Goal: Task Accomplishment & Management: Use online tool/utility

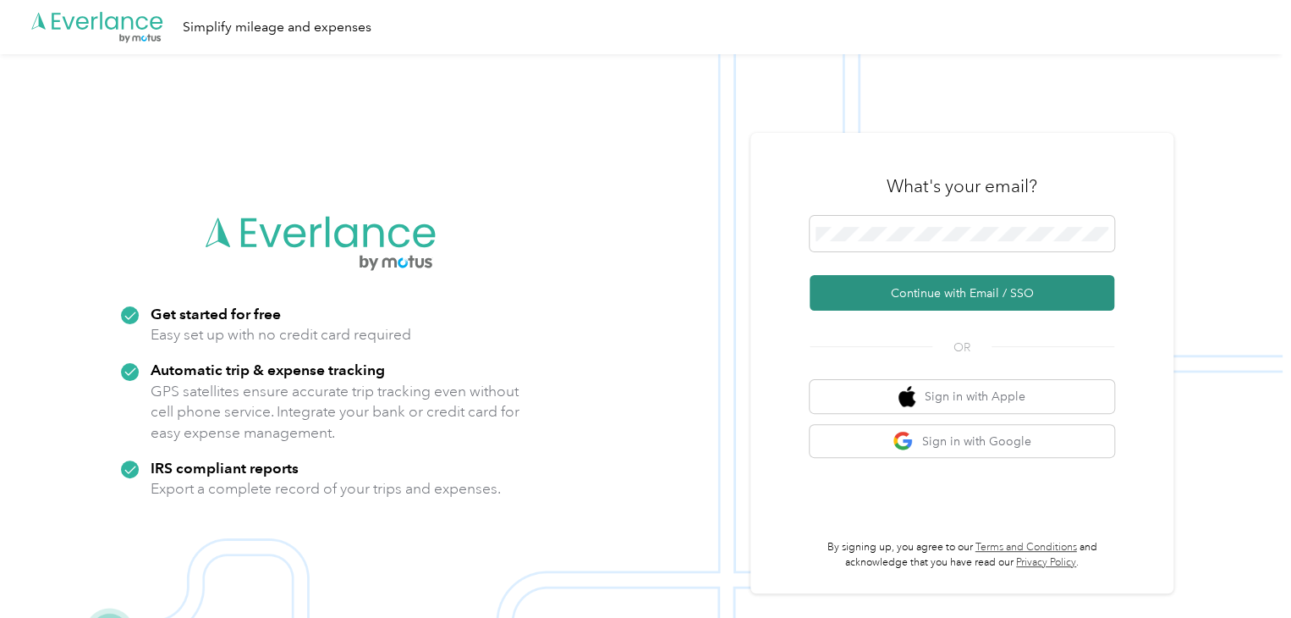
click at [922, 292] on button "Continue with Email / SSO" at bounding box center [962, 293] width 305 height 36
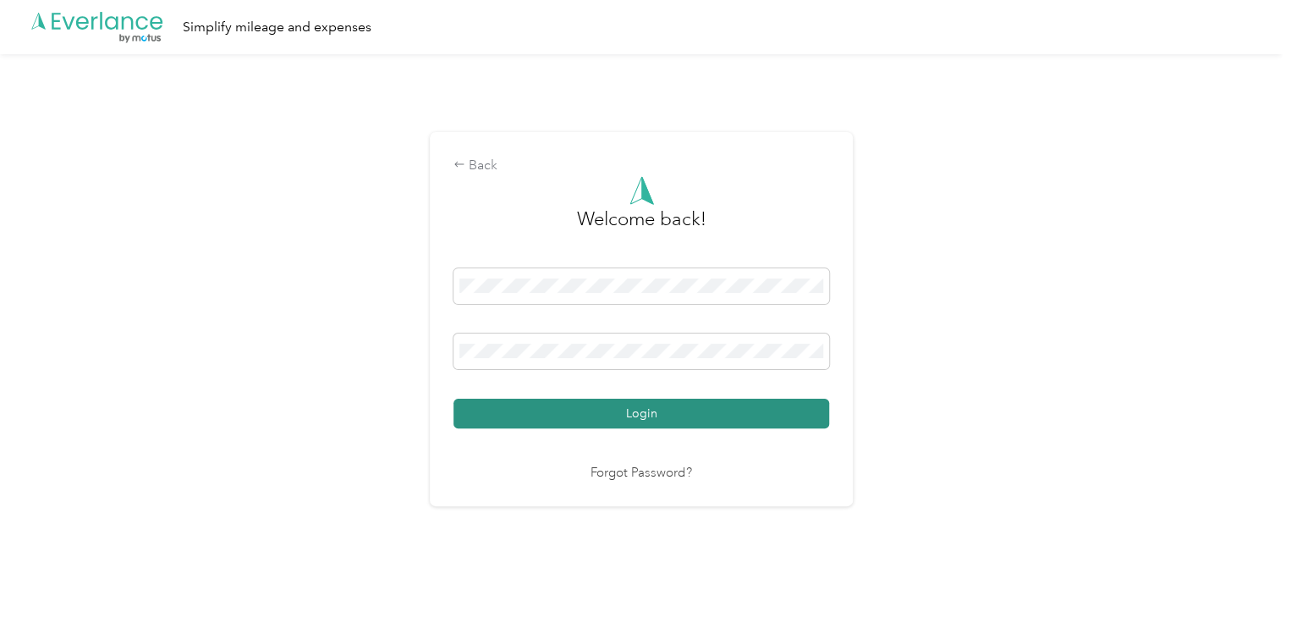
click at [671, 414] on button "Login" at bounding box center [642, 414] width 376 height 30
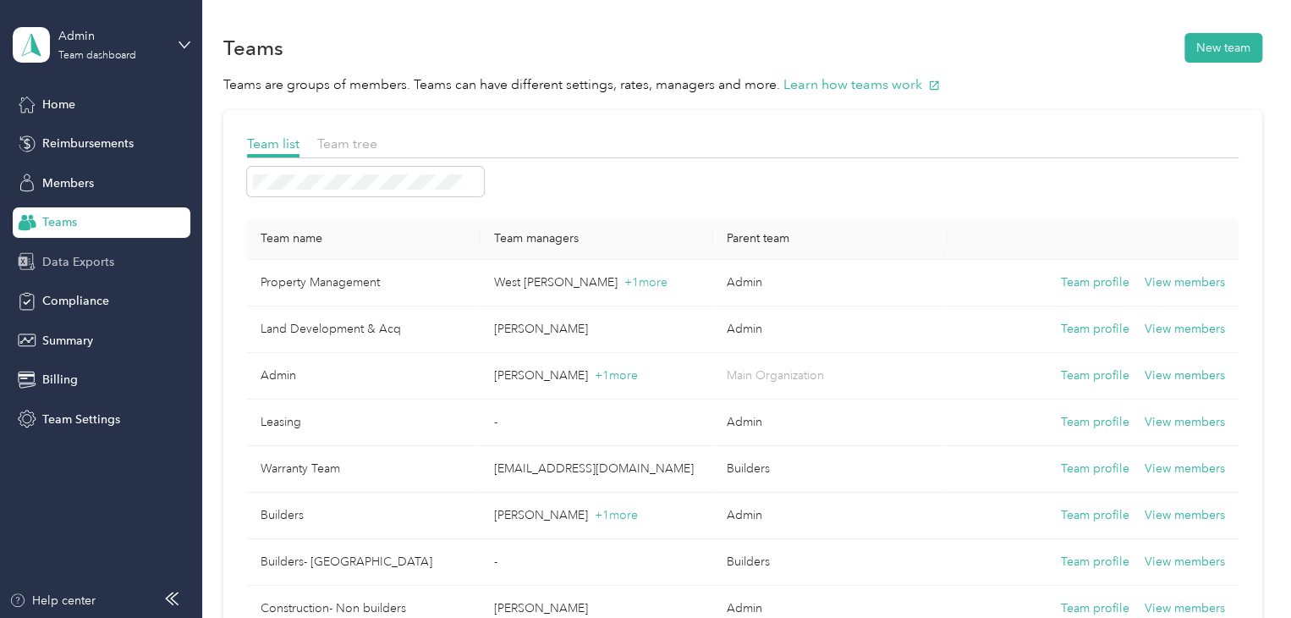
click at [127, 274] on div "Data Exports" at bounding box center [102, 261] width 178 height 30
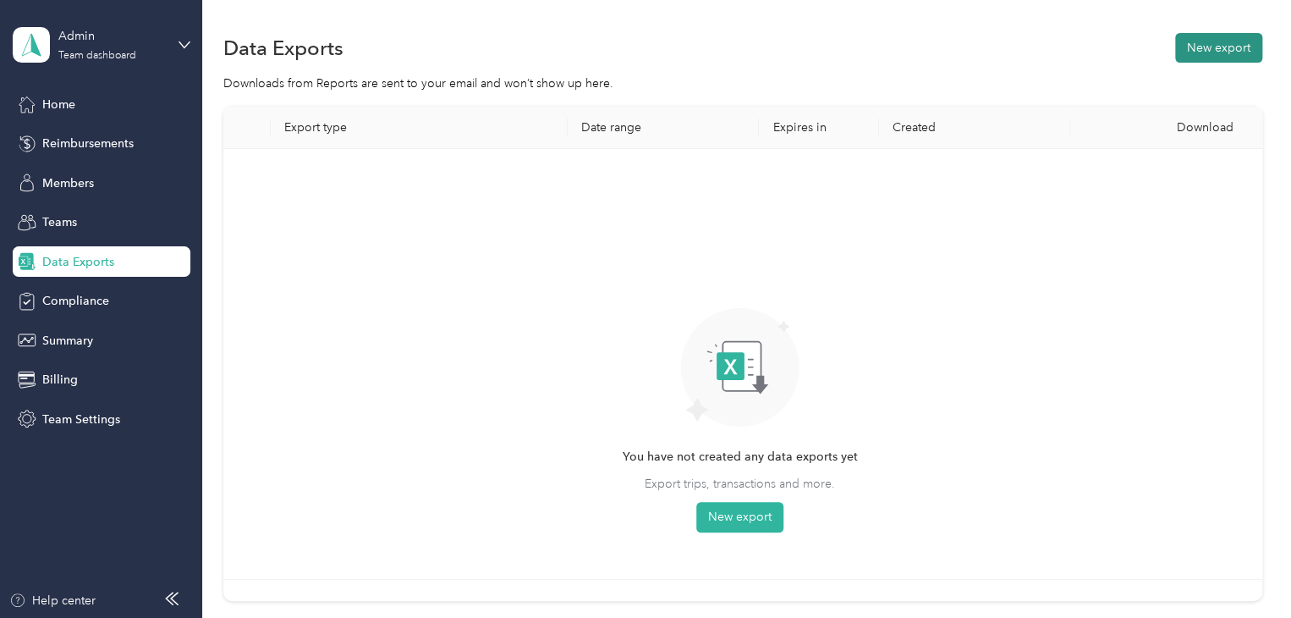
click at [1175, 38] on button "New export" at bounding box center [1218, 48] width 87 height 30
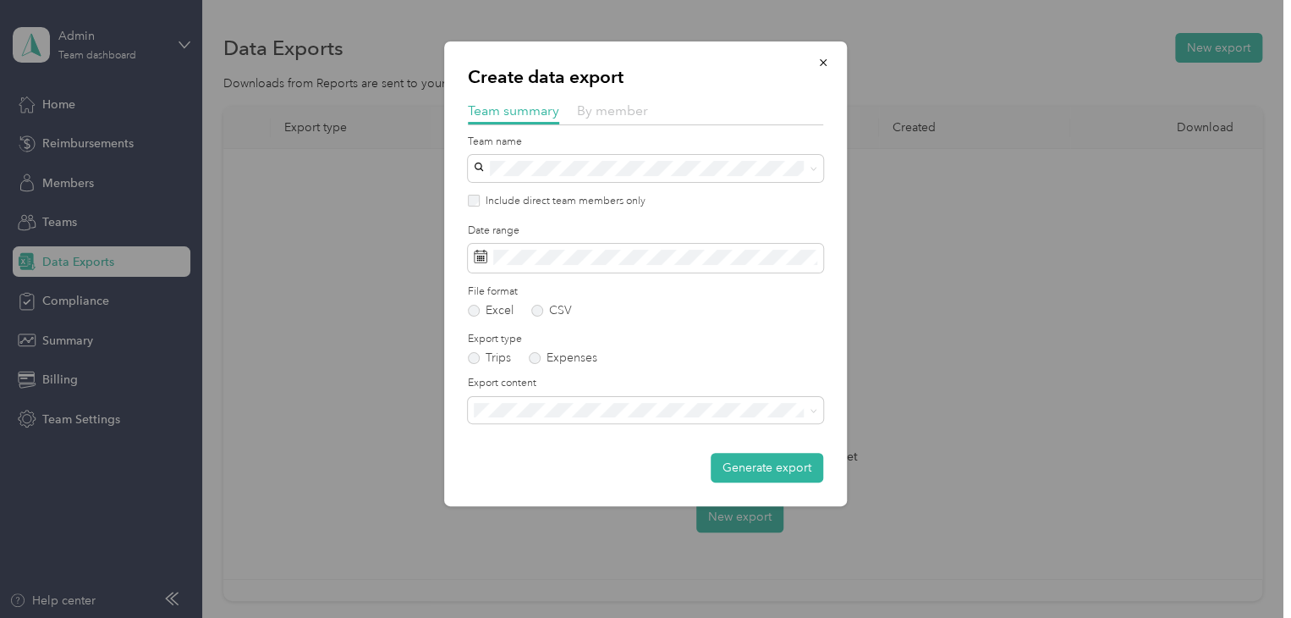
click at [609, 115] on span "By member" at bounding box center [612, 110] width 71 height 16
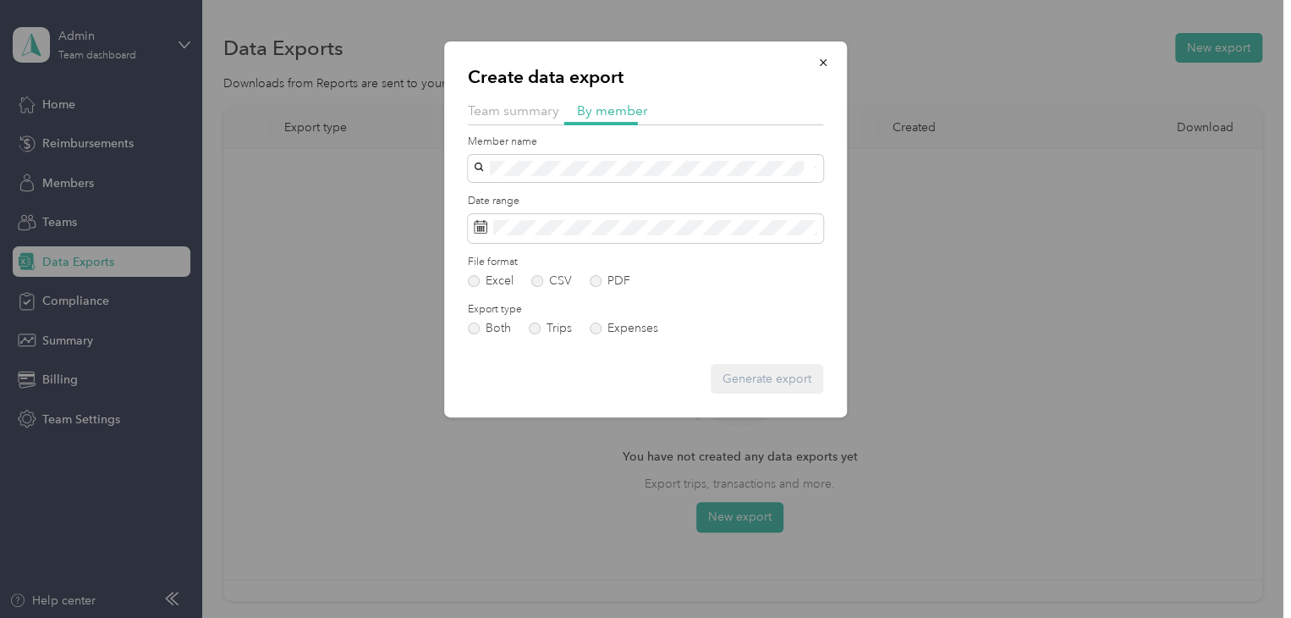
click at [609, 158] on span at bounding box center [645, 168] width 355 height 27
click at [604, 200] on div "[PERSON_NAME]" at bounding box center [646, 198] width 332 height 18
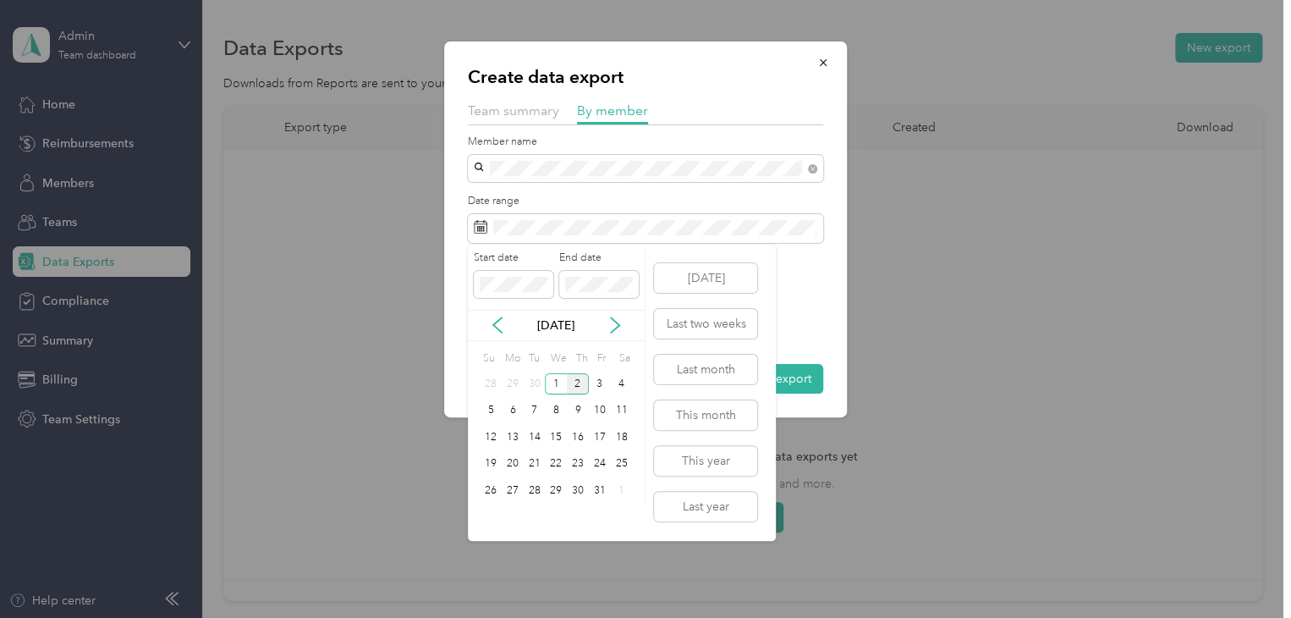
click at [502, 333] on div "[DATE]" at bounding box center [556, 325] width 177 height 18
click at [498, 326] on icon at bounding box center [497, 324] width 17 height 17
click at [520, 380] on div "1" at bounding box center [513, 383] width 22 height 21
drag, startPoint x: 534, startPoint y: 495, endPoint x: 548, endPoint y: 489, distance: 15.6
click at [534, 495] on div "30" at bounding box center [535, 490] width 22 height 21
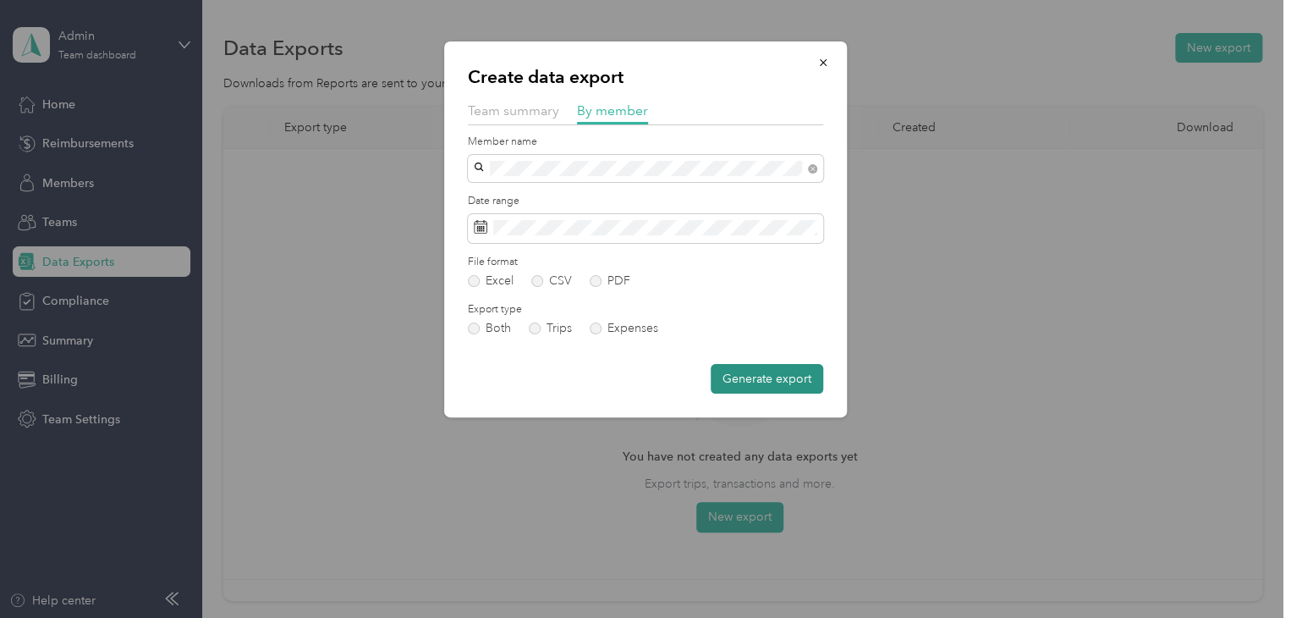
click at [734, 387] on button "Generate export" at bounding box center [767, 379] width 113 height 30
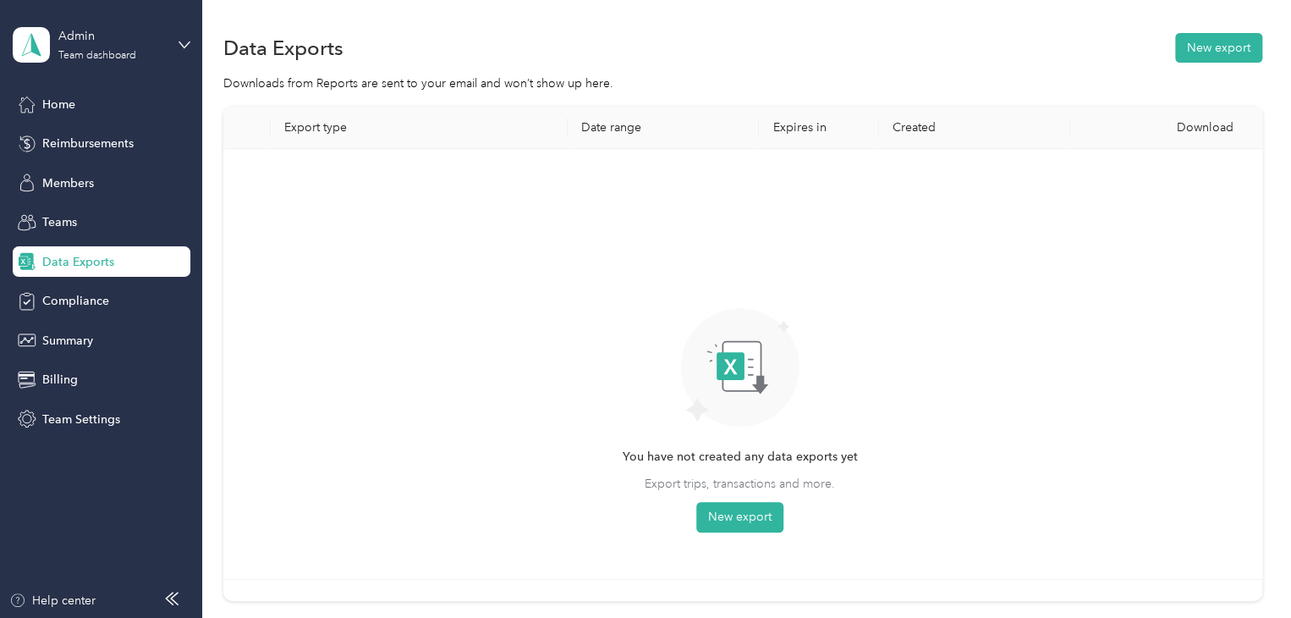
drag, startPoint x: 1100, startPoint y: 1, endPoint x: 880, endPoint y: 68, distance: 229.9
click at [878, 68] on section "Data Exports New export Downloads from Reports are sent to your email and won’t…" at bounding box center [742, 345] width 1039 height 630
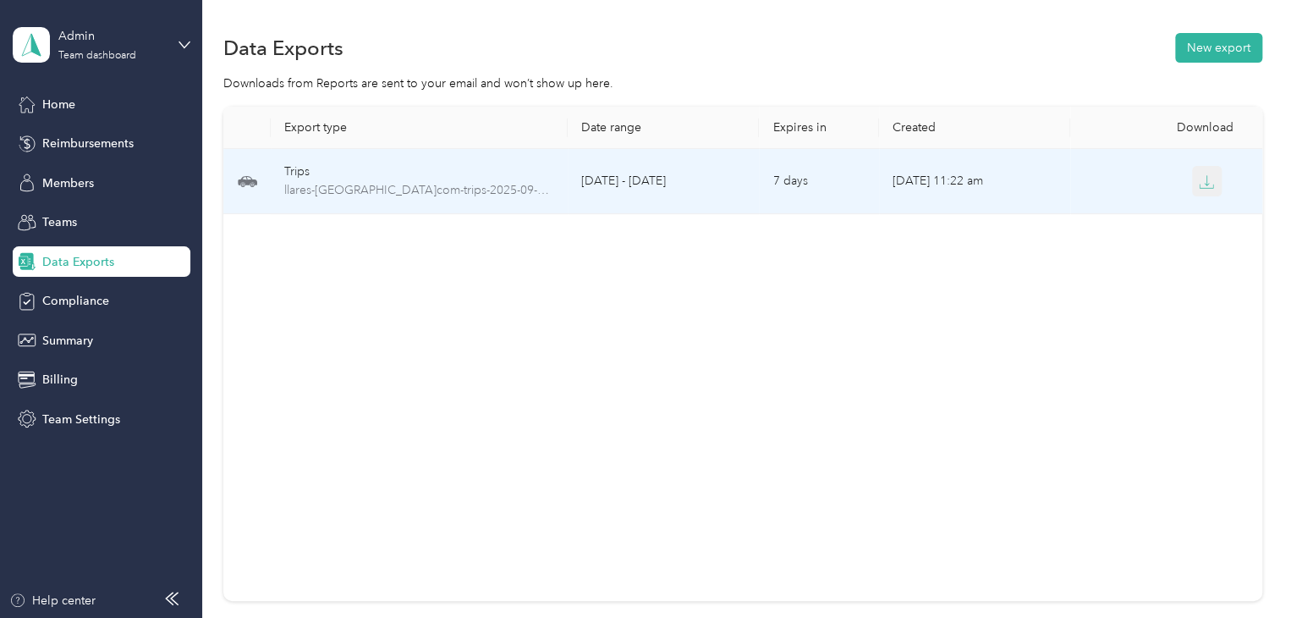
click at [1207, 188] on icon "button" at bounding box center [1207, 185] width 14 height 3
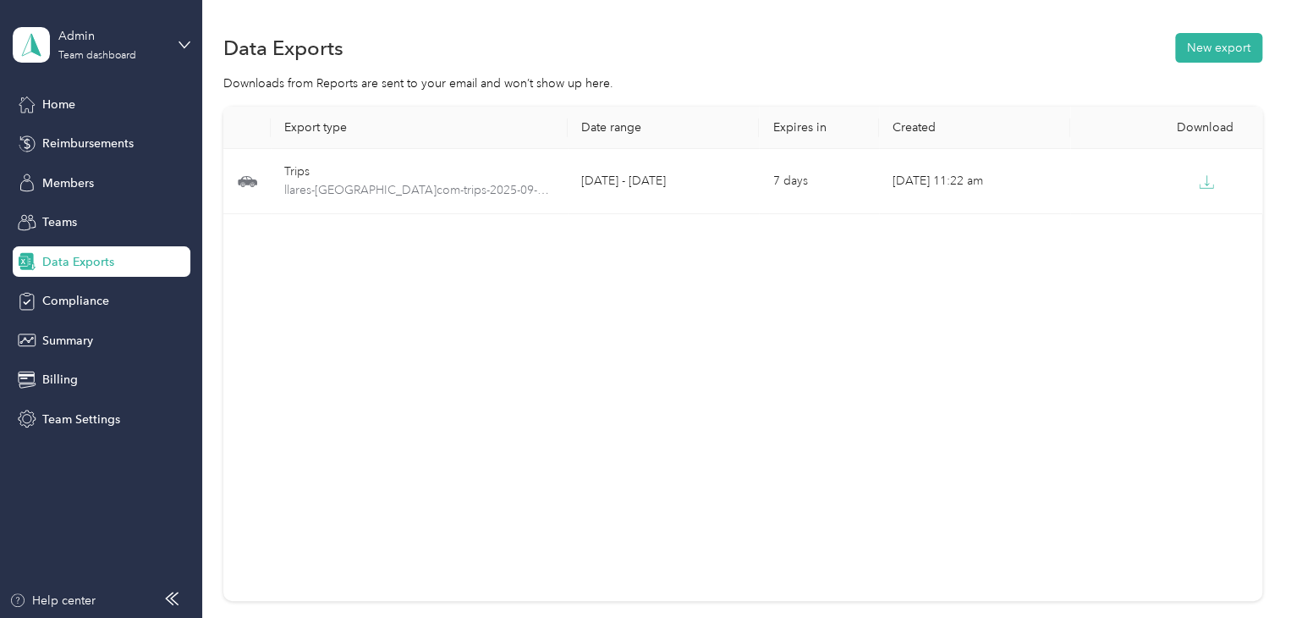
drag, startPoint x: 586, startPoint y: 336, endPoint x: 790, endPoint y: 153, distance: 273.9
click at [586, 336] on div "Export type Date range Expires in Created Download Trips llares-bridgetowergp.c…" at bounding box center [742, 354] width 1039 height 494
